Goal: Browse casually: Explore the website without a specific task or goal

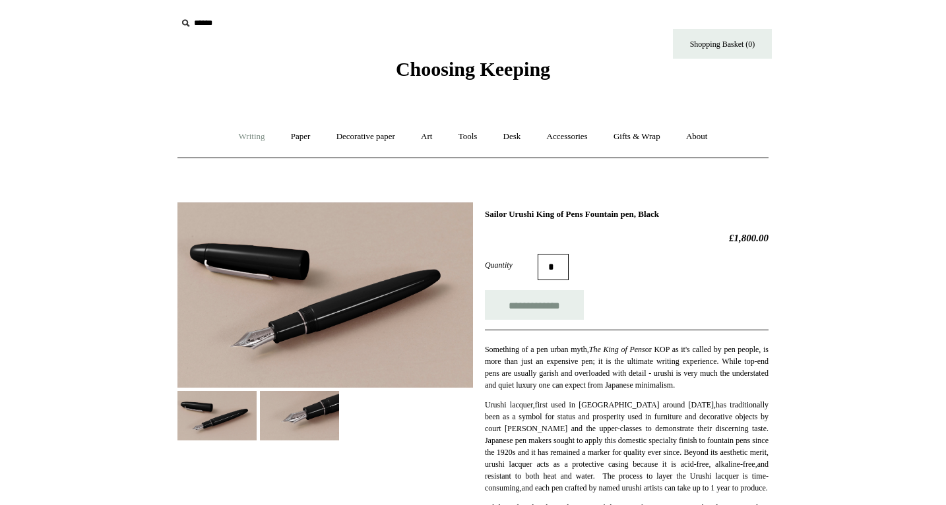
click at [246, 135] on link "Writing +" at bounding box center [252, 136] width 50 height 35
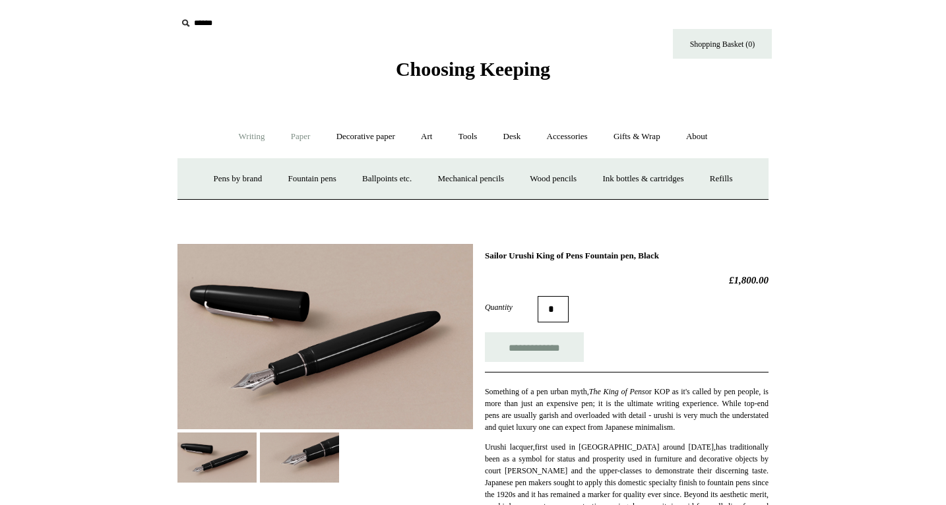
click at [305, 146] on link "Paper +" at bounding box center [301, 136] width 44 height 35
click at [282, 175] on link "Notebooks +" at bounding box center [288, 179] width 61 height 35
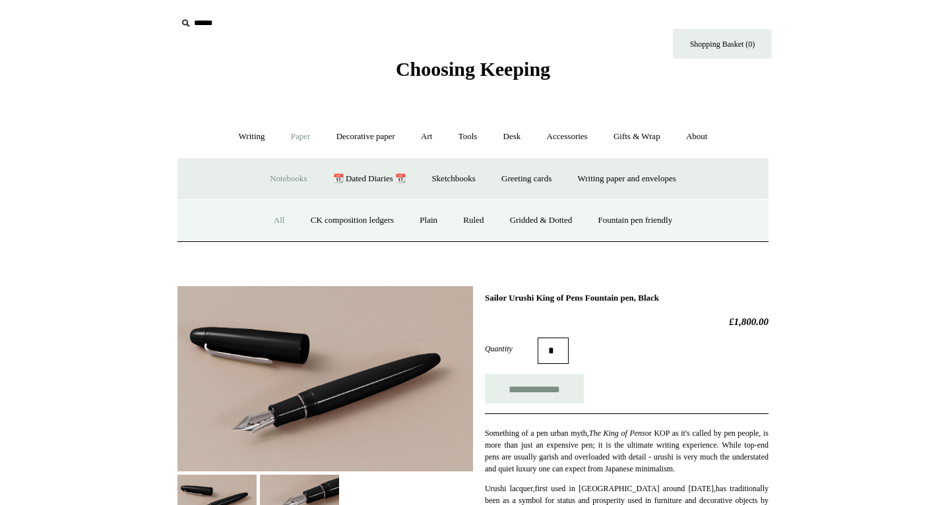
click at [271, 221] on link "All" at bounding box center [279, 220] width 35 height 35
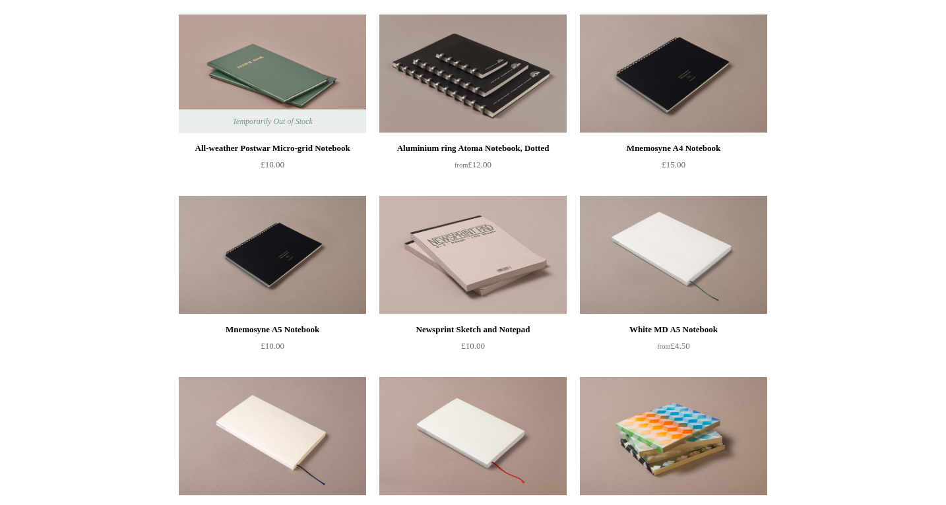
scroll to position [3605, 0]
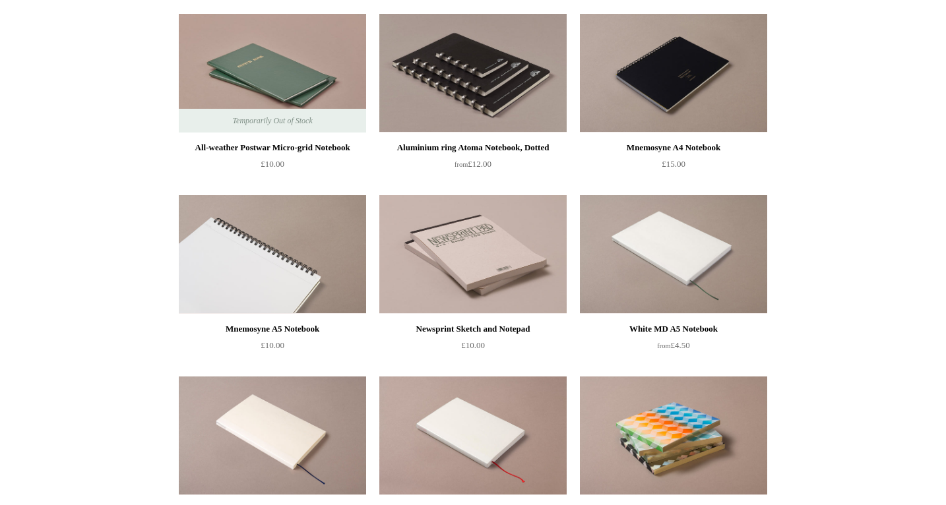
click at [311, 235] on img at bounding box center [272, 254] width 187 height 119
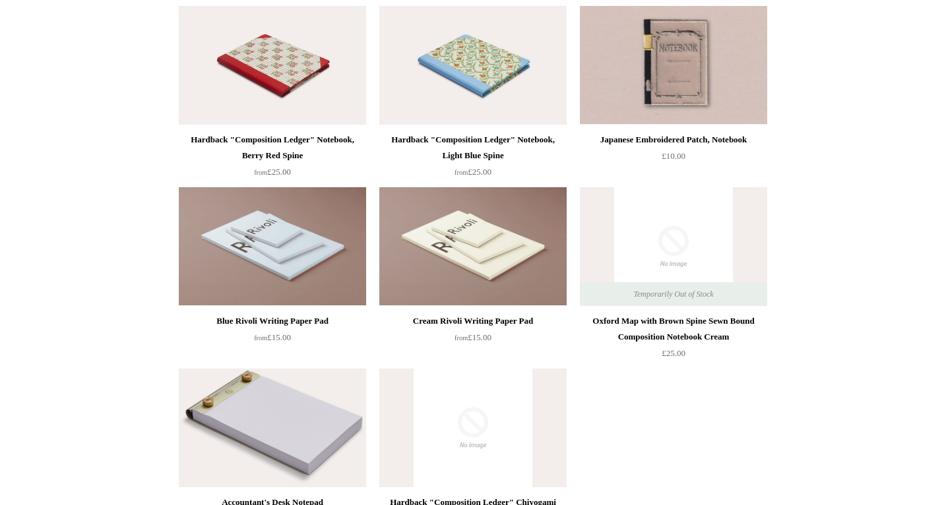
scroll to position [7318, 0]
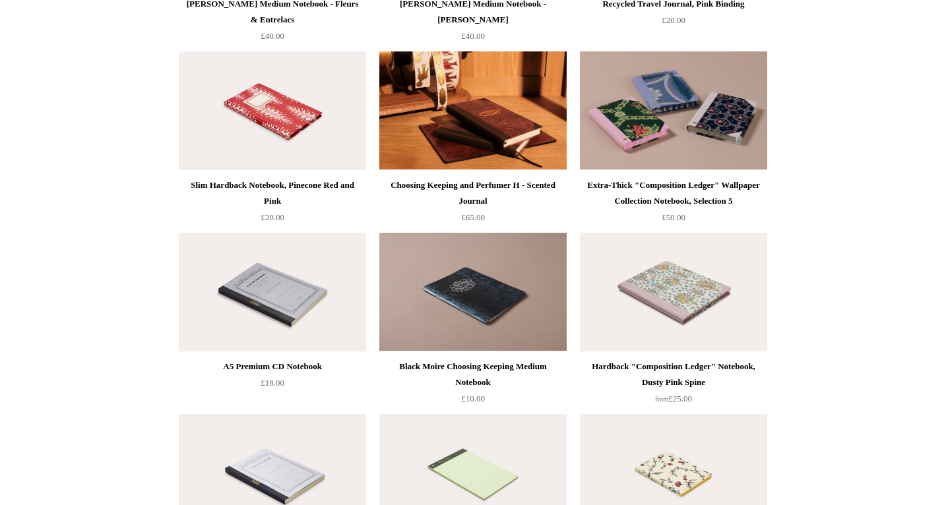
scroll to position [5147, 0]
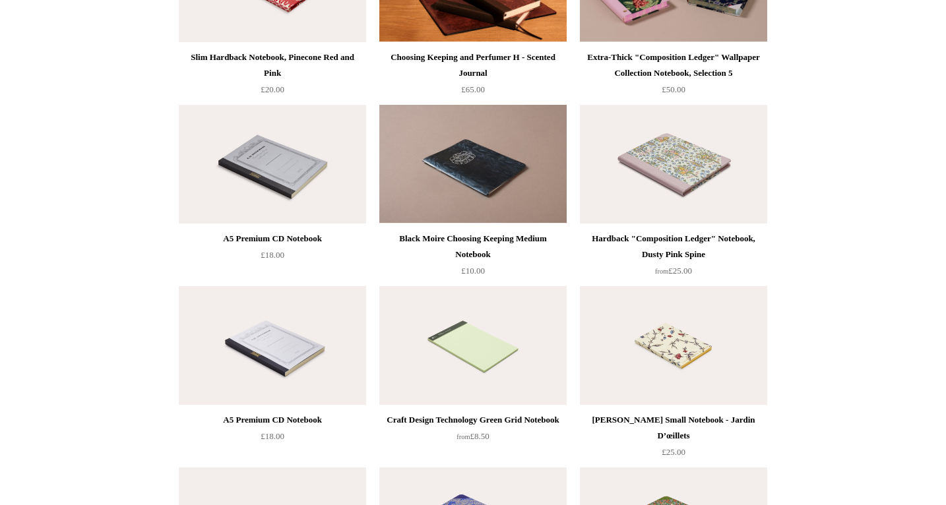
click at [286, 359] on img at bounding box center [272, 345] width 187 height 119
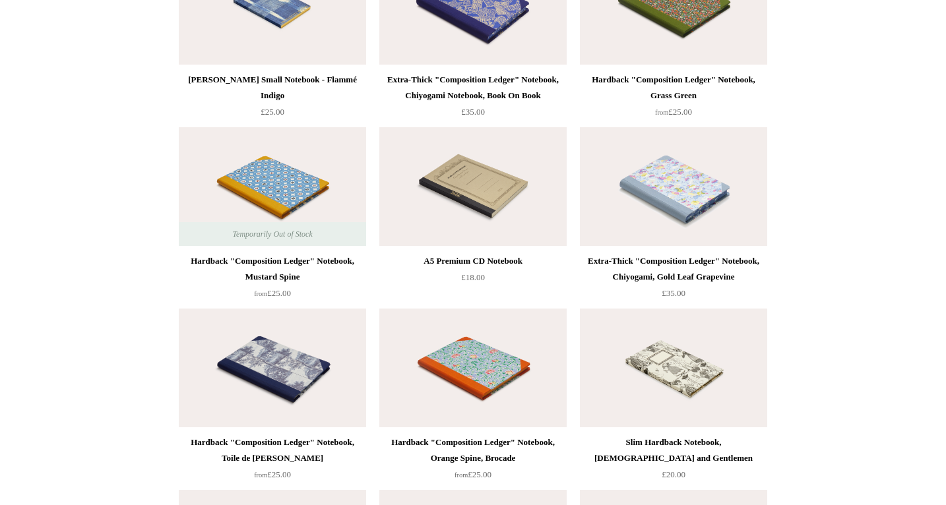
scroll to position [5670, 0]
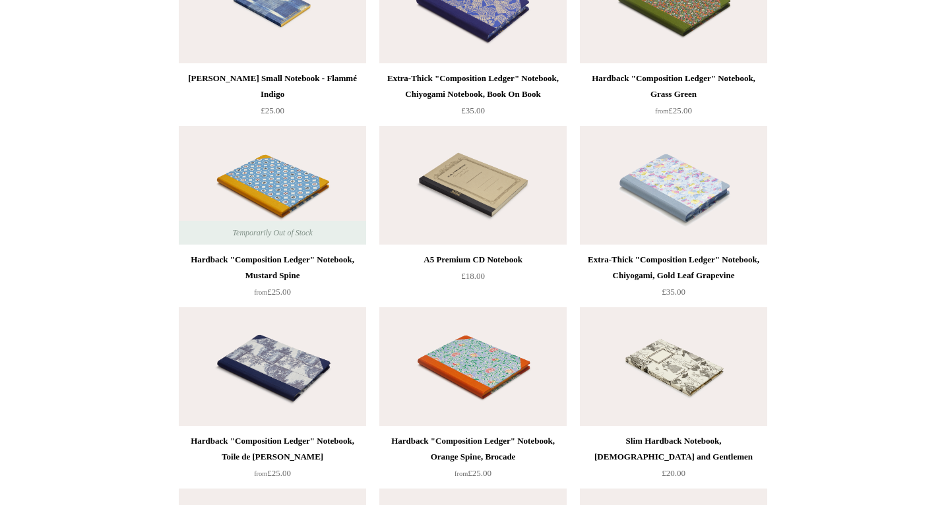
click at [487, 218] on img at bounding box center [472, 185] width 187 height 119
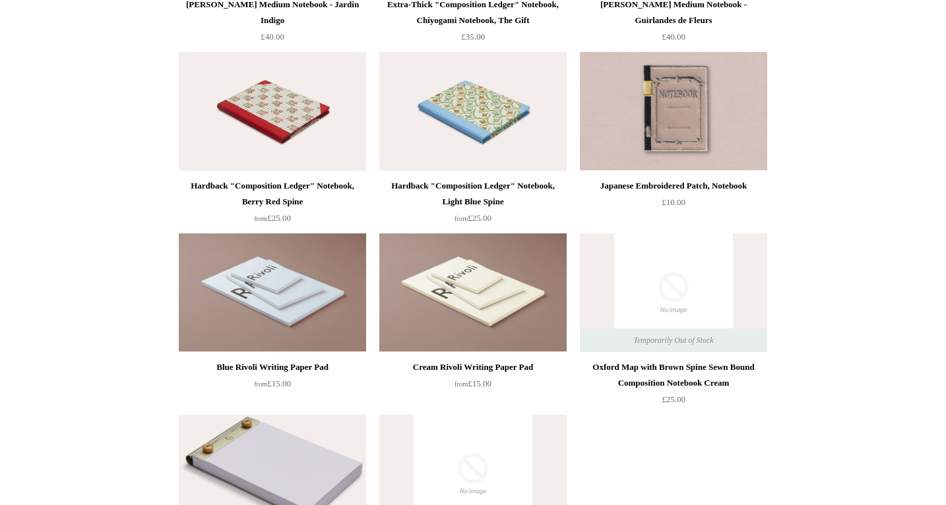
scroll to position [7016, 0]
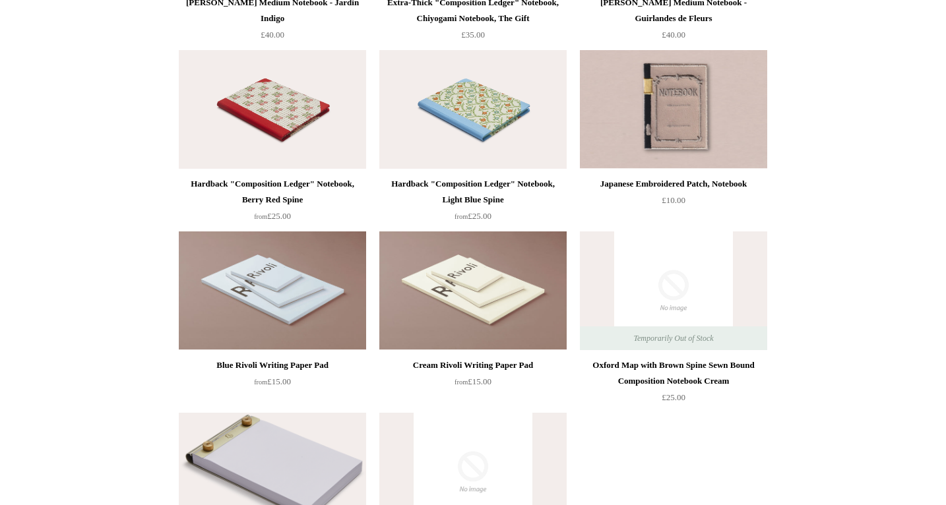
click at [699, 131] on img at bounding box center [673, 109] width 187 height 119
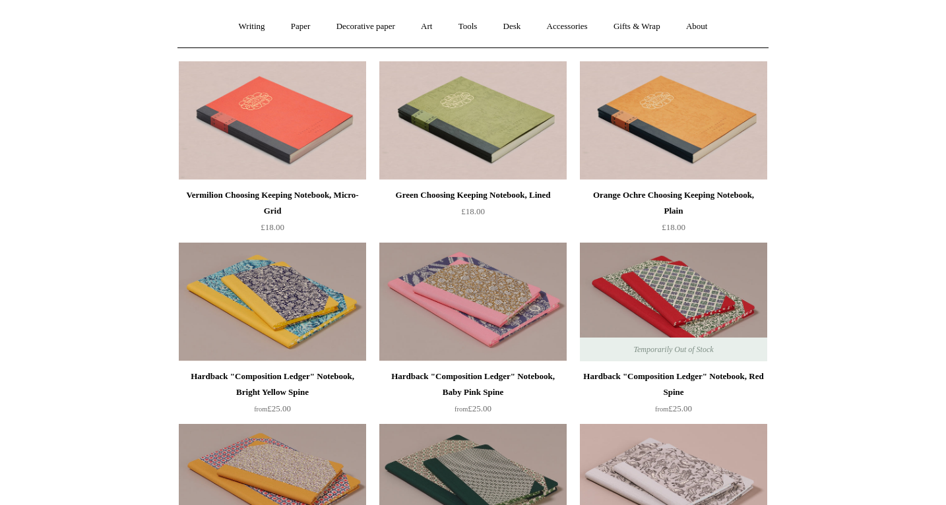
scroll to position [38, 0]
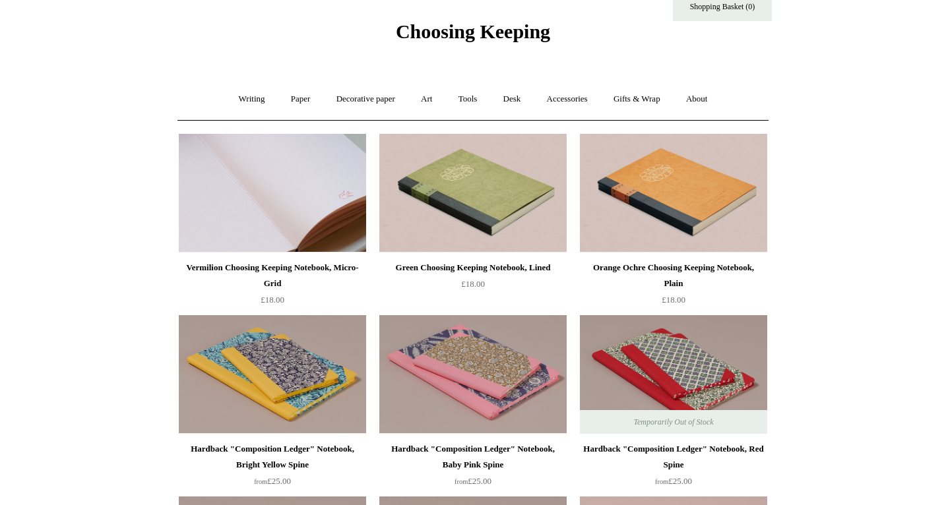
click at [287, 218] on img at bounding box center [272, 193] width 187 height 119
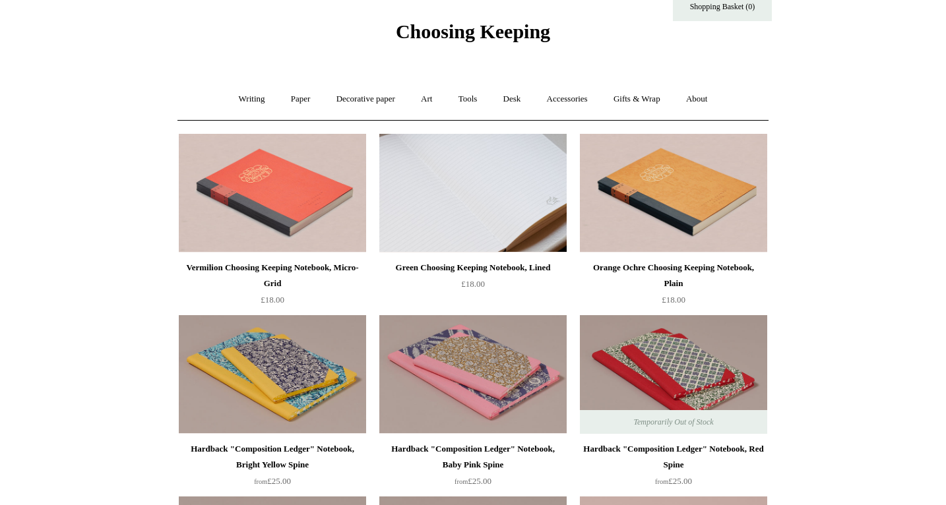
click at [470, 169] on img at bounding box center [472, 193] width 187 height 119
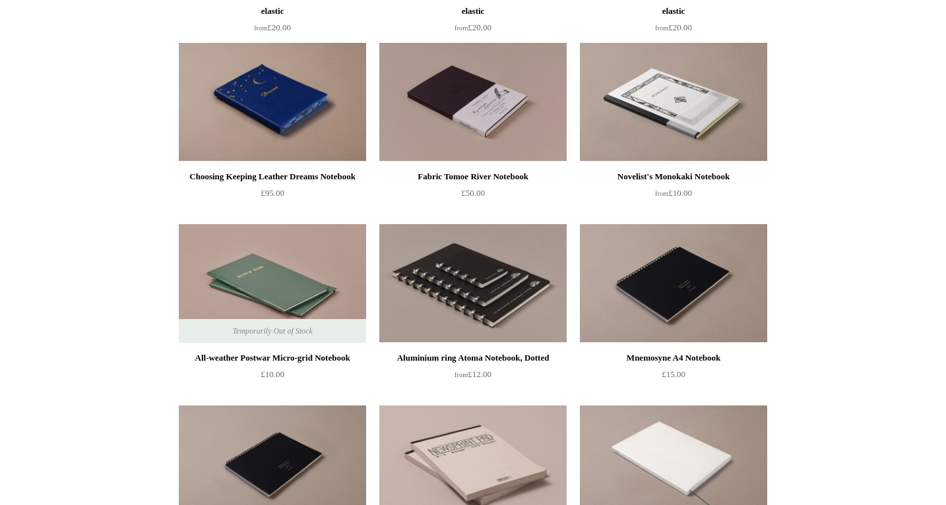
scroll to position [3396, 0]
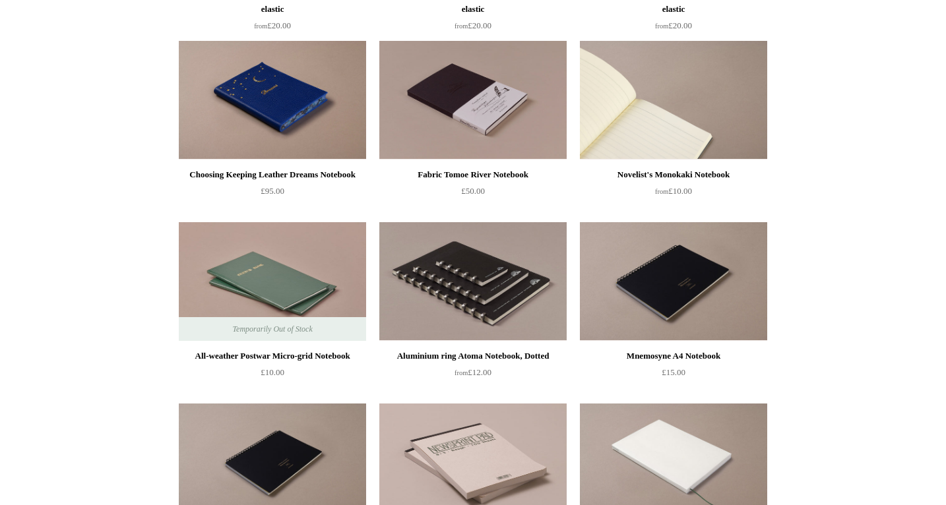
click at [670, 126] on img at bounding box center [673, 100] width 187 height 119
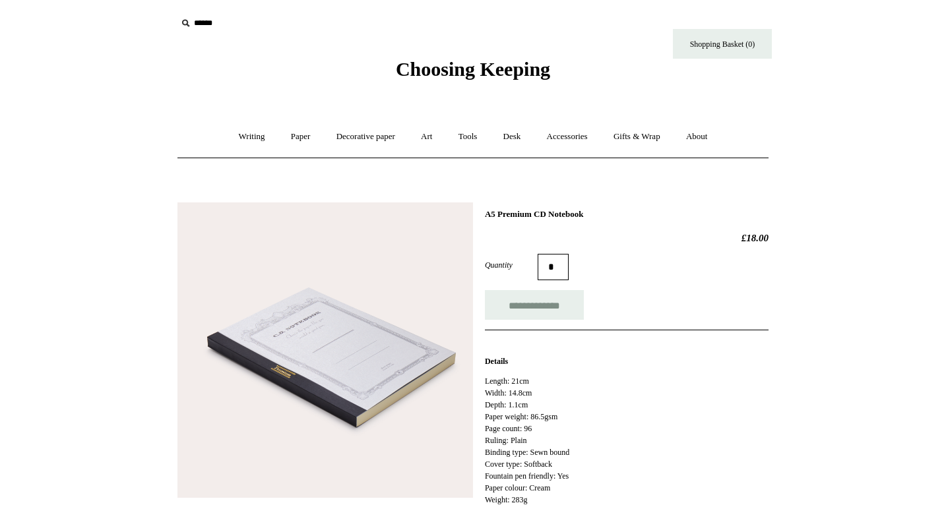
click at [332, 315] on img at bounding box center [325, 351] width 296 height 296
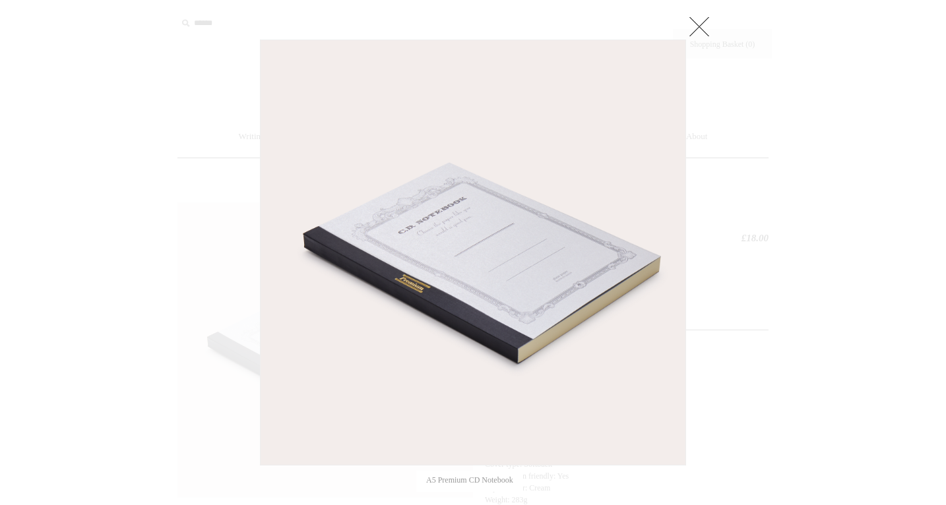
click at [784, 185] on div at bounding box center [473, 477] width 946 height 955
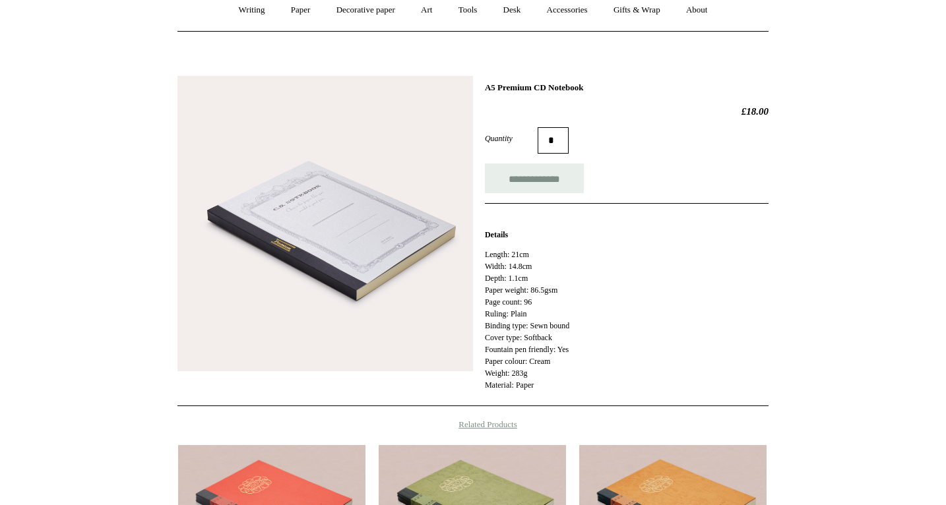
scroll to position [126, 0]
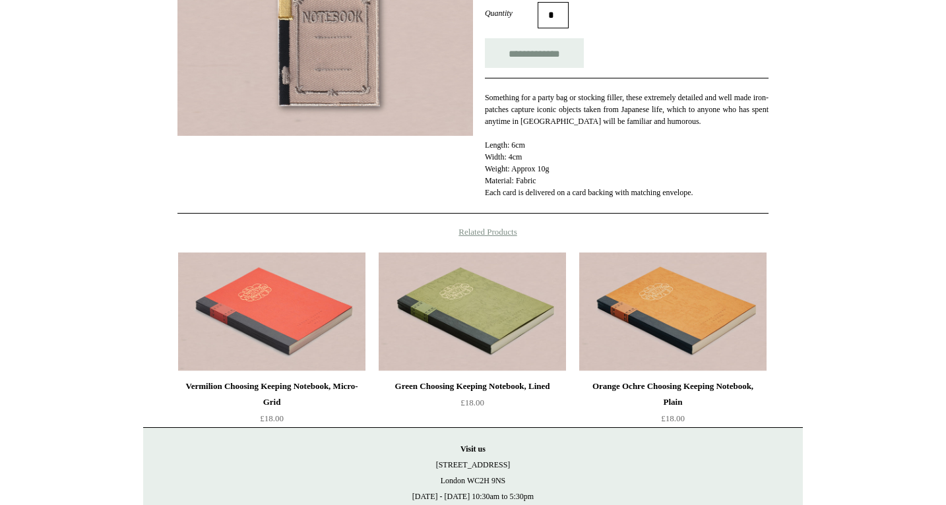
scroll to position [254, 0]
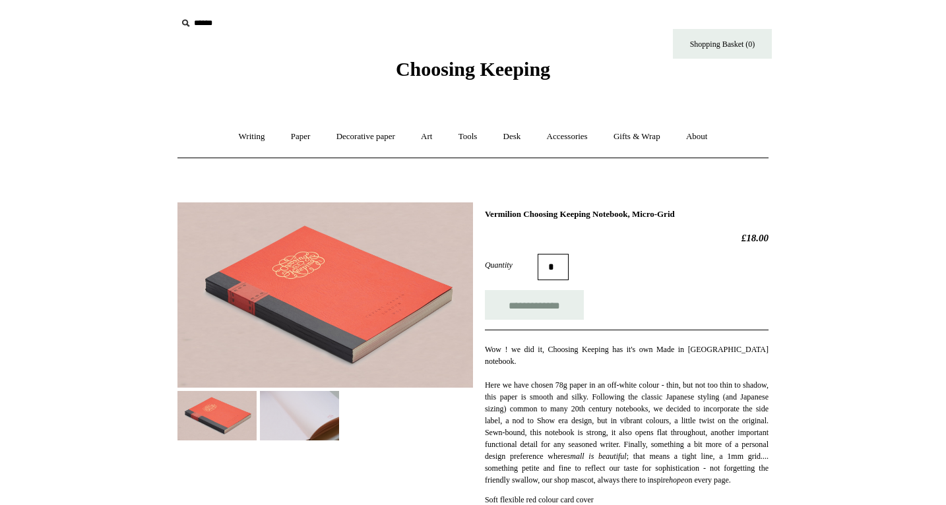
click at [305, 418] on img at bounding box center [299, 415] width 79 height 49
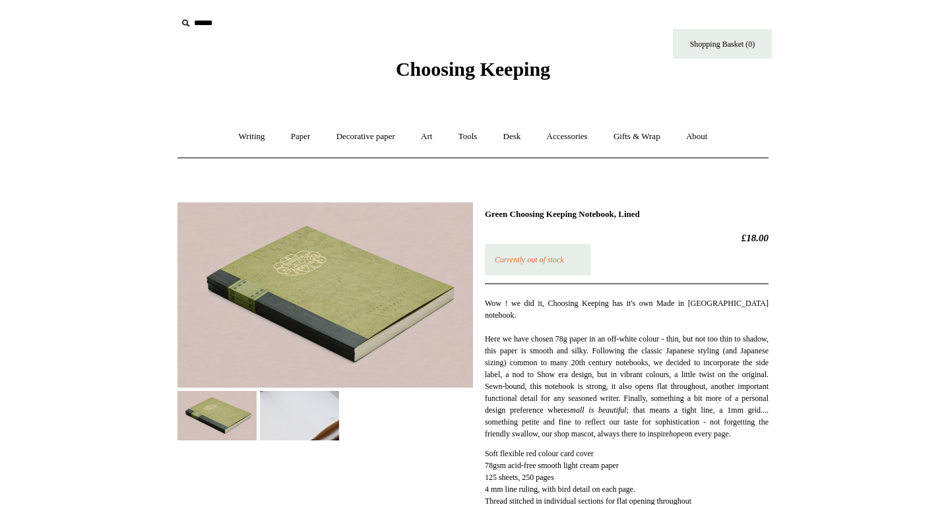
click at [289, 436] on img at bounding box center [299, 415] width 79 height 49
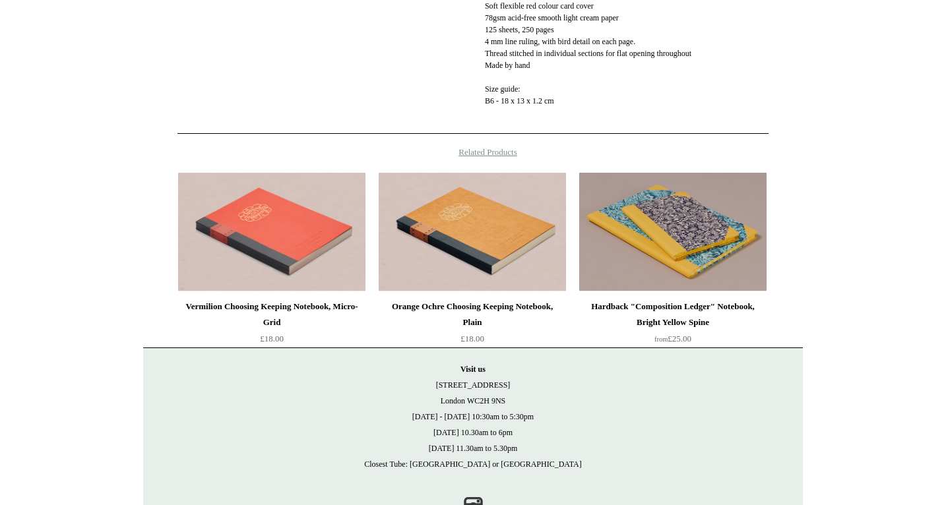
scroll to position [497, 0]
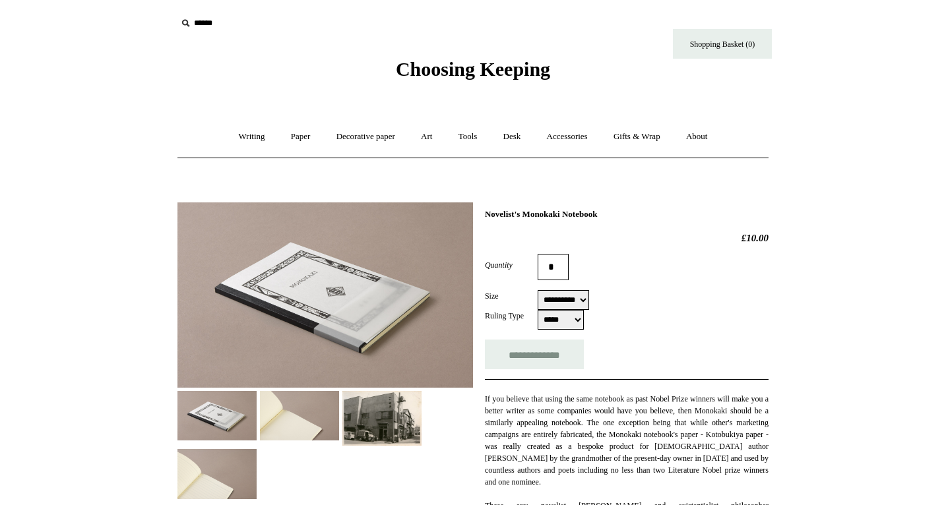
click at [299, 420] on img at bounding box center [299, 415] width 79 height 49
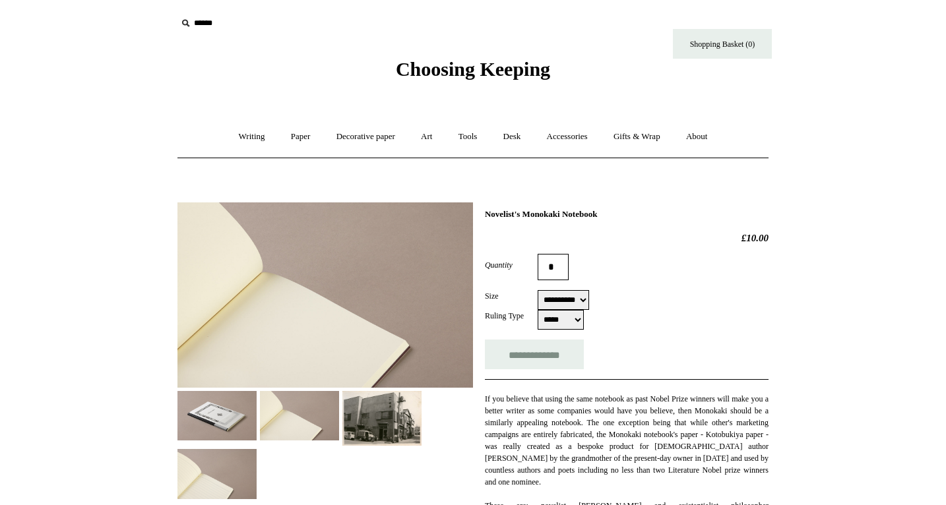
click at [423, 418] on div at bounding box center [325, 346] width 296 height 307
click at [408, 422] on img at bounding box center [381, 418] width 79 height 55
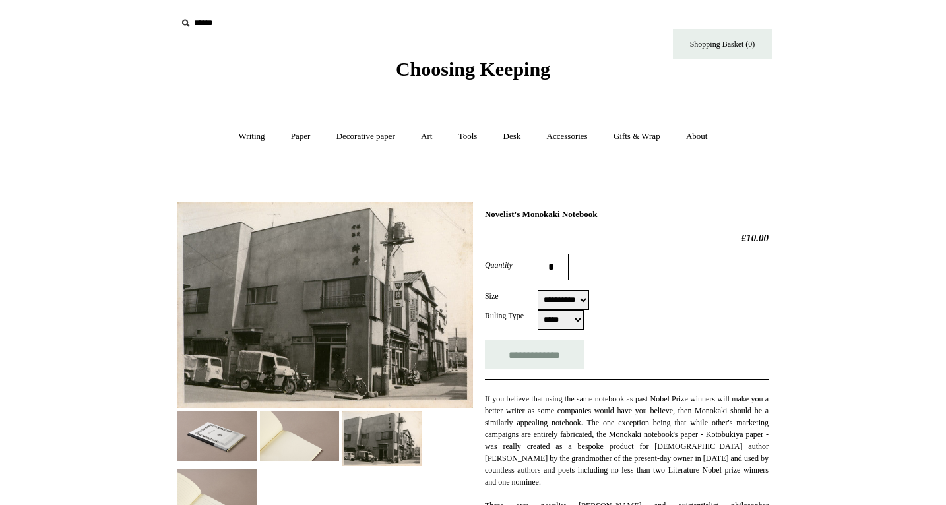
click at [234, 476] on img at bounding box center [216, 494] width 79 height 49
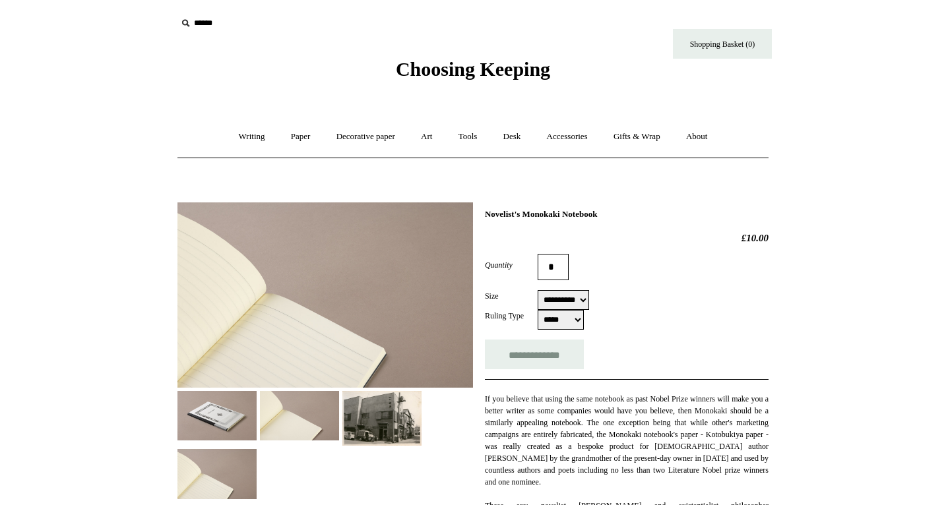
click at [240, 426] on img at bounding box center [216, 415] width 79 height 49
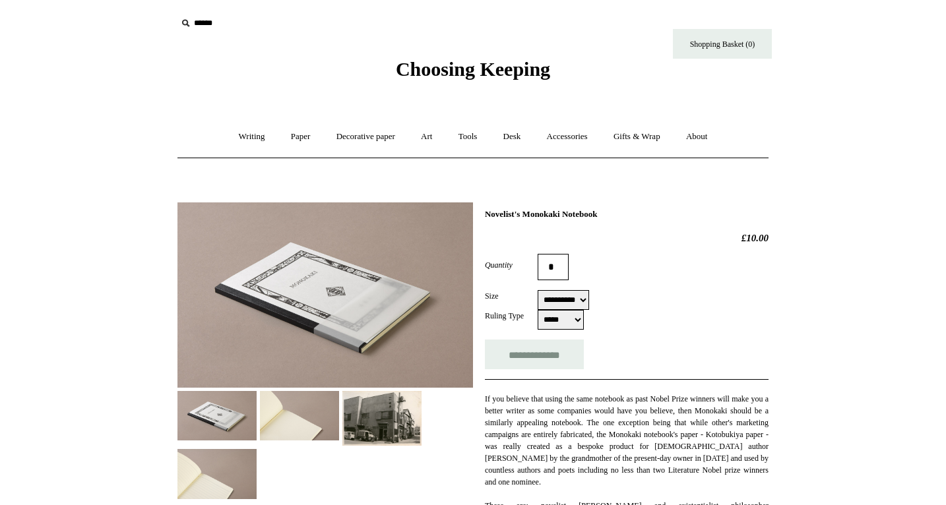
click at [569, 302] on select "**********" at bounding box center [563, 300] width 51 height 20
click at [300, 141] on link "Paper +" at bounding box center [301, 136] width 44 height 35
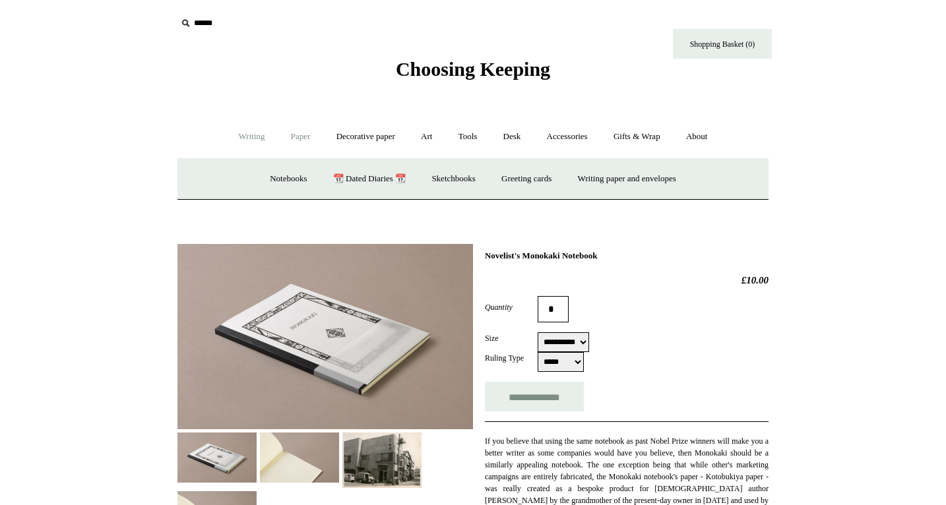
click at [241, 137] on link "Writing +" at bounding box center [252, 136] width 50 height 35
click at [445, 64] on span "Choosing Keeping" at bounding box center [473, 69] width 154 height 22
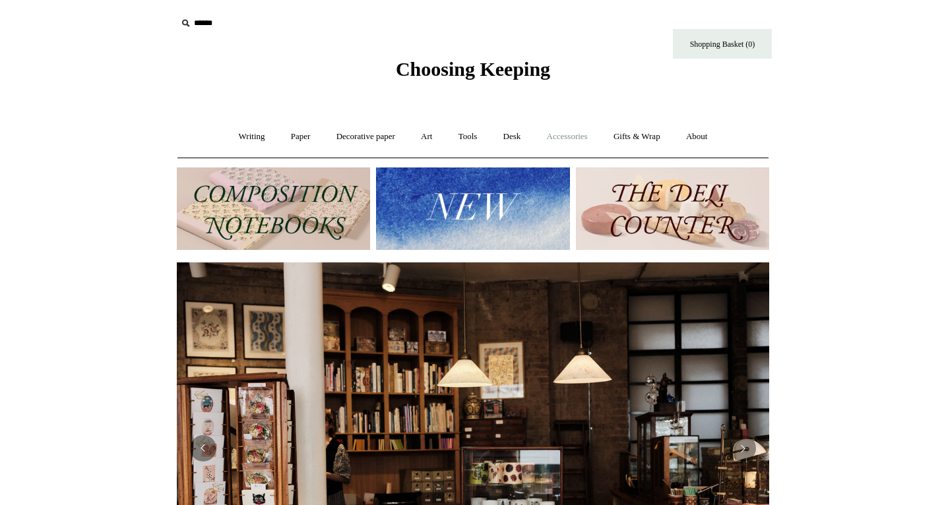
click at [591, 143] on link "Accessories +" at bounding box center [567, 136] width 65 height 35
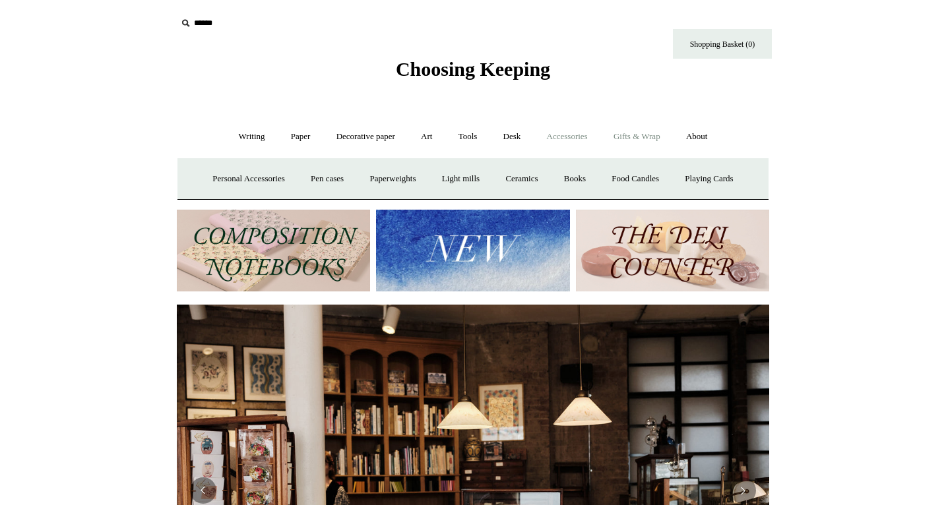
click at [641, 141] on link "Gifts & Wrap +" at bounding box center [637, 136] width 71 height 35
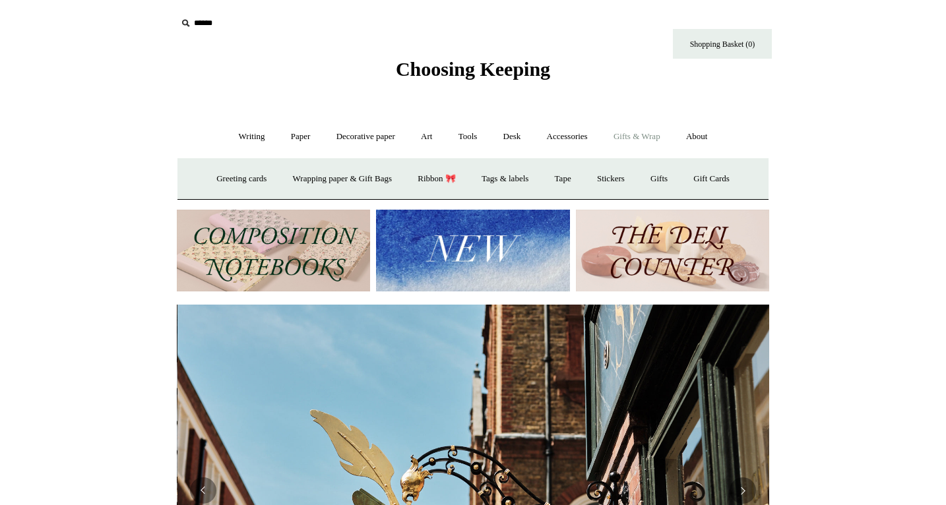
scroll to position [0, 592]
